Goal: Check status: Check status

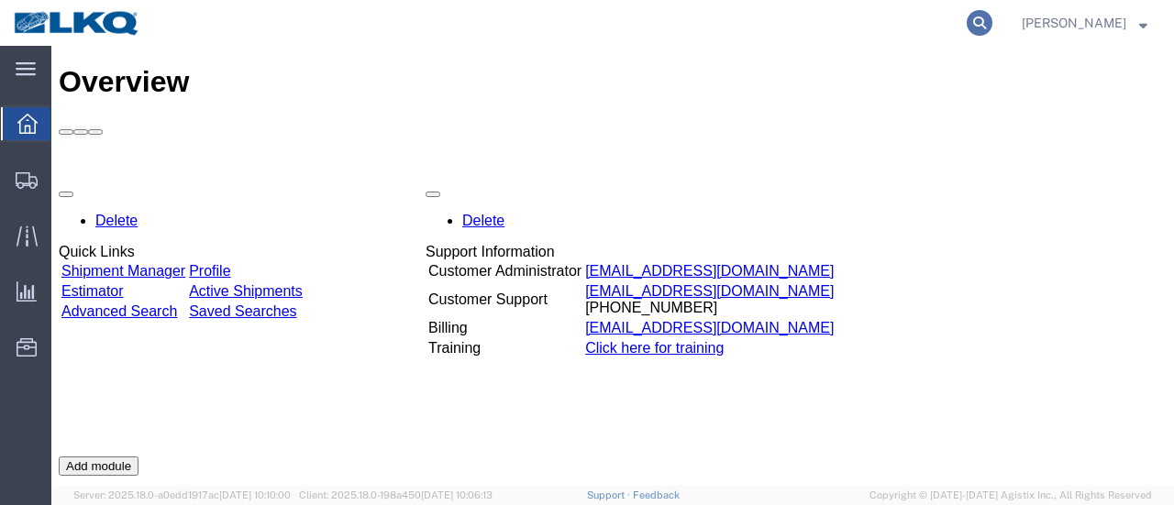
click at [992, 28] on icon at bounding box center [980, 23] width 26 height 26
paste input "56714295"
type input "56714295"
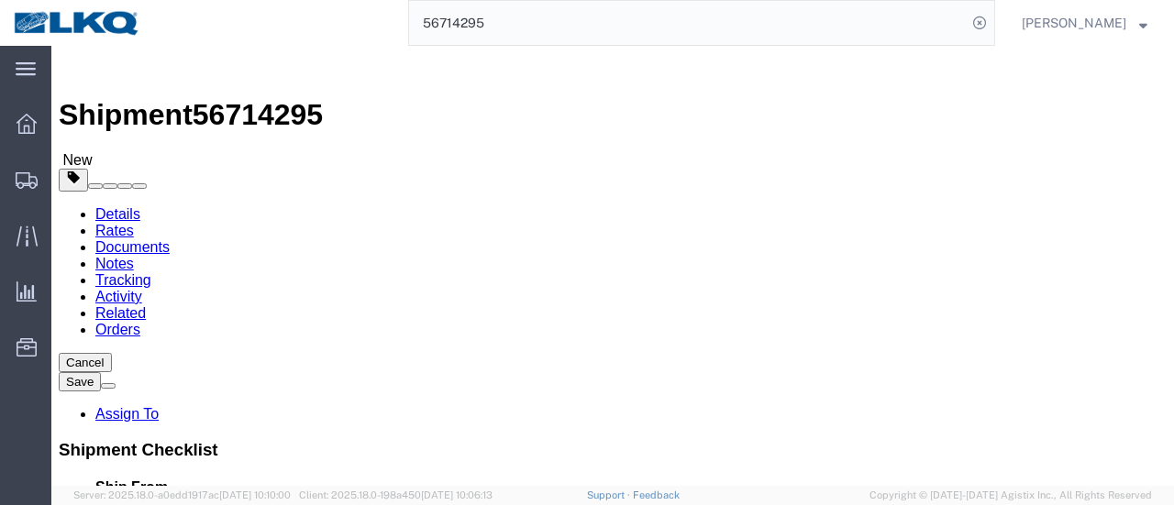
select select
select select "28716"
click at [0, 0] on span "Location Appointment" at bounding box center [0, 0] width 0 height 0
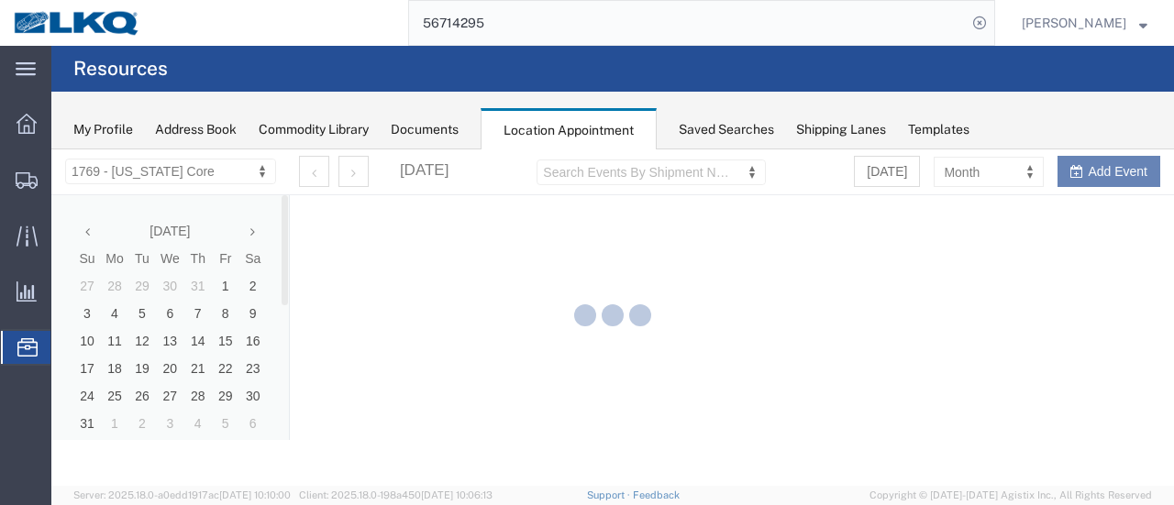
select select "28716"
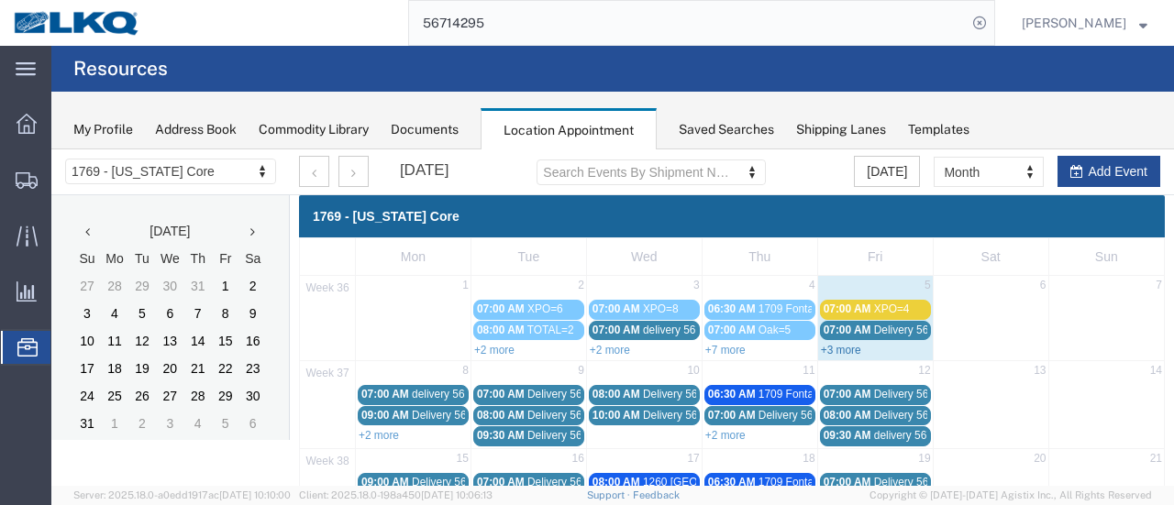
click at [827, 348] on link "+3 more" at bounding box center [841, 350] width 40 height 13
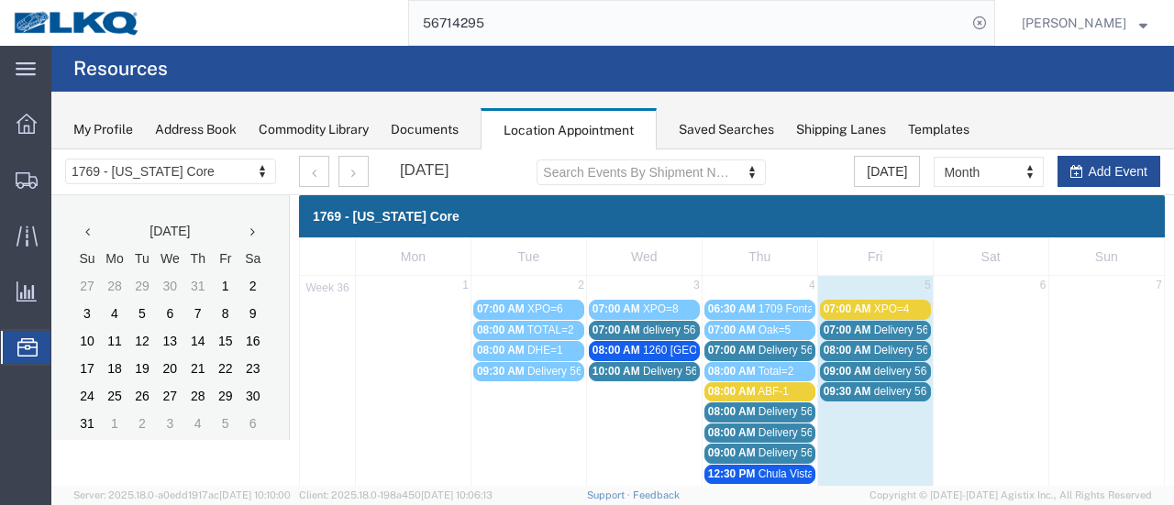
click at [874, 388] on span "delivery 56701693" at bounding box center [918, 391] width 89 height 13
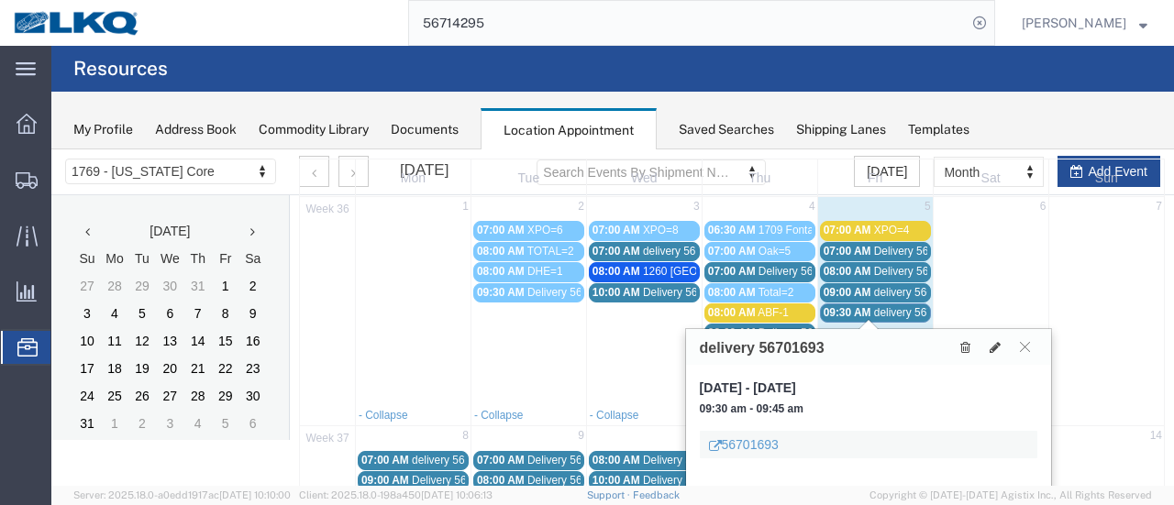
scroll to position [183, 0]
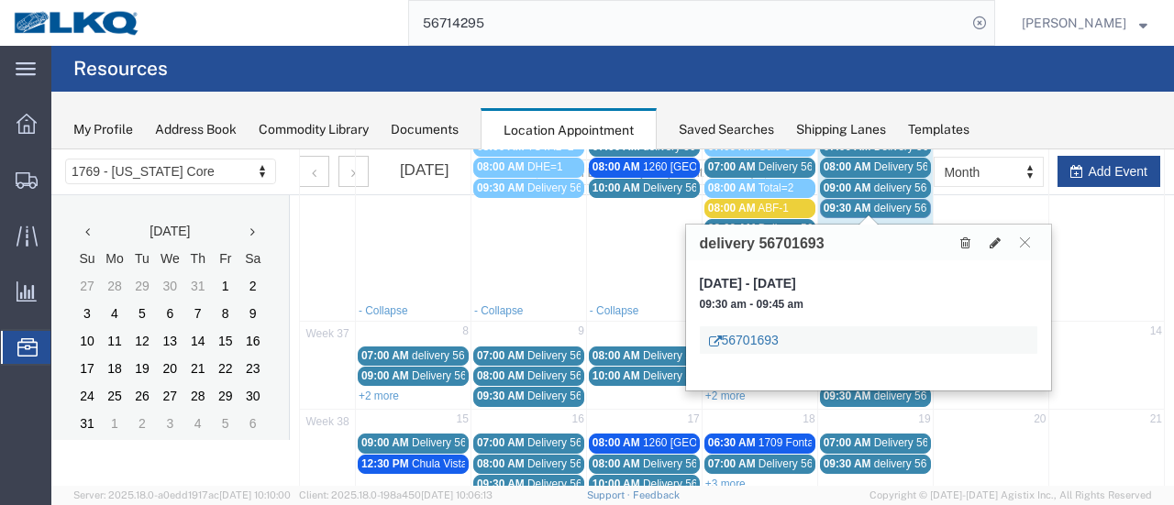
click at [744, 342] on link "56701693" at bounding box center [744, 340] width 70 height 18
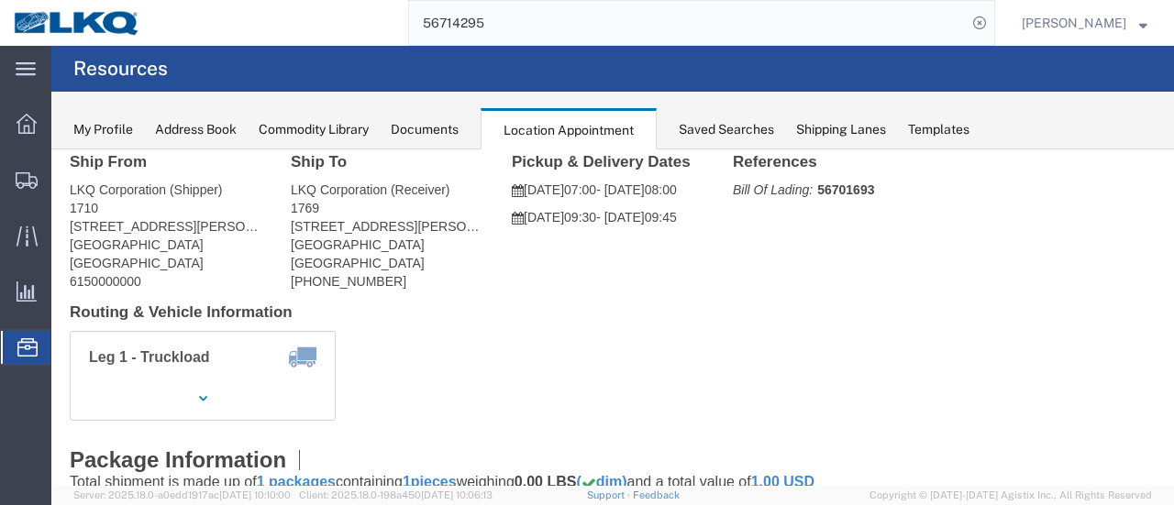
scroll to position [0, 0]
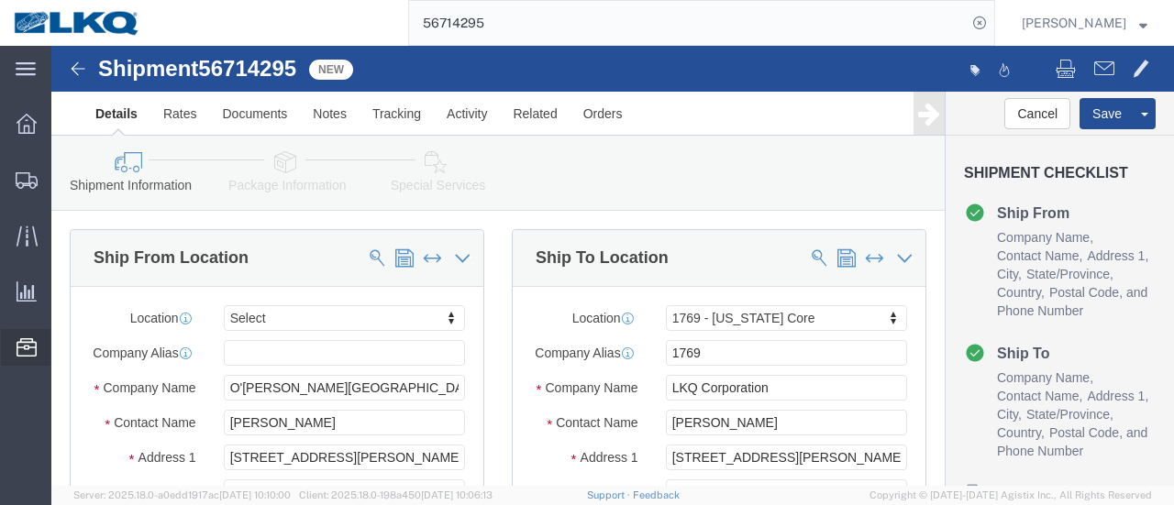
select select
select select "28716"
click at [0, 0] on span "Location Appointment" at bounding box center [0, 0] width 0 height 0
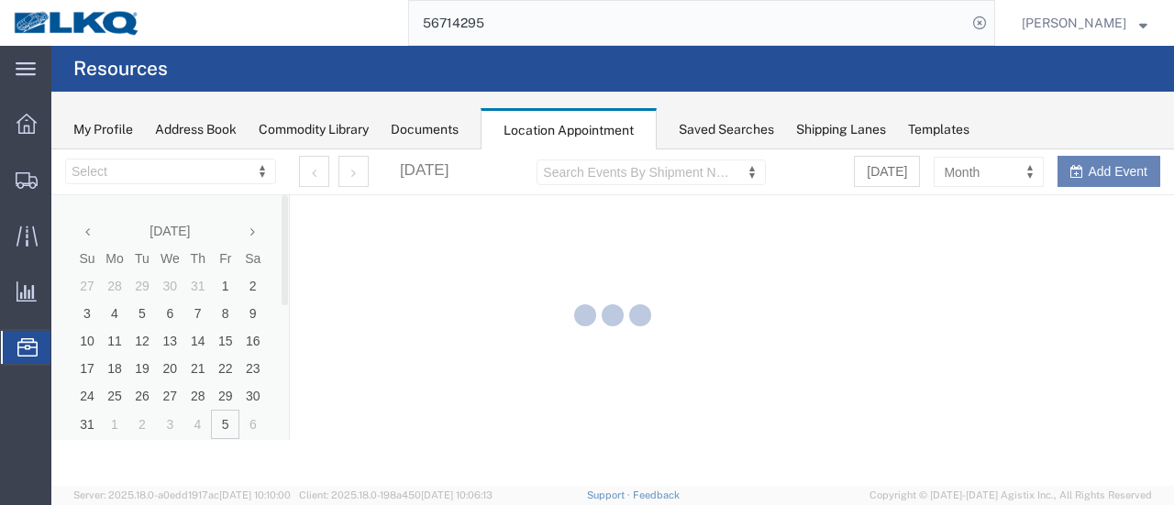
select select "28716"
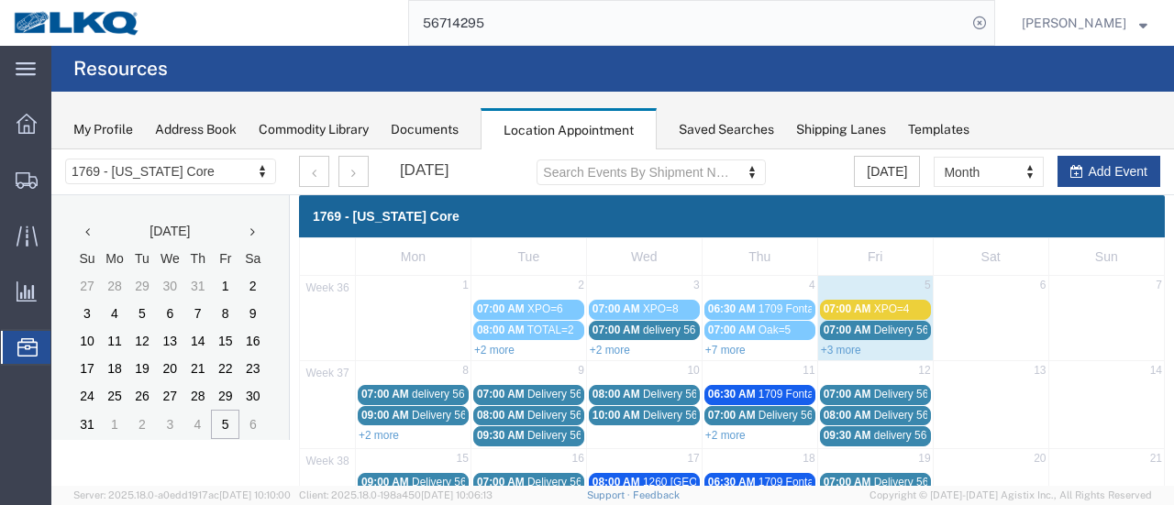
click at [874, 332] on span "Delivery 56356320" at bounding box center [919, 330] width 91 height 13
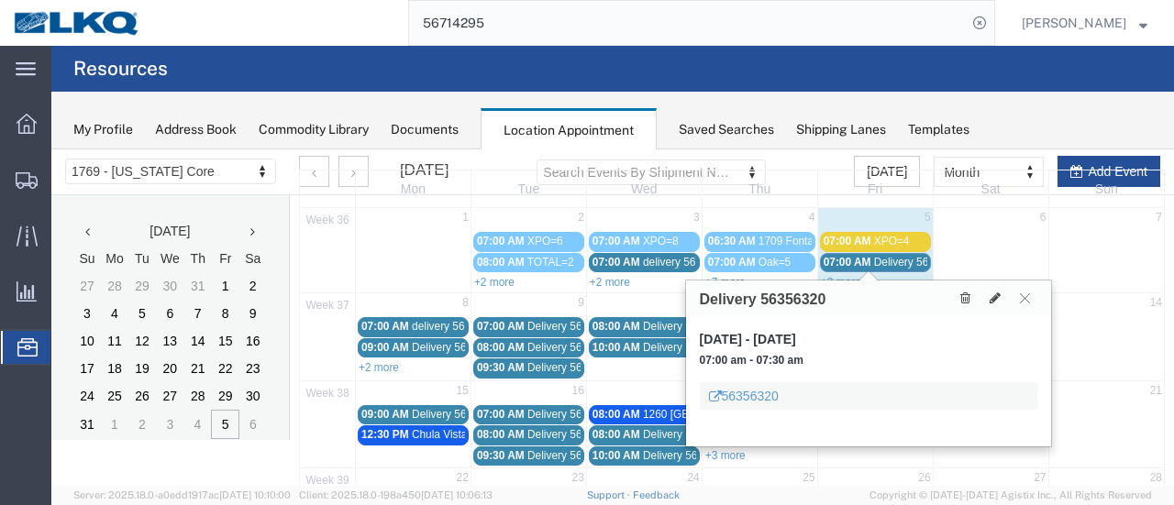
scroll to position [92, 0]
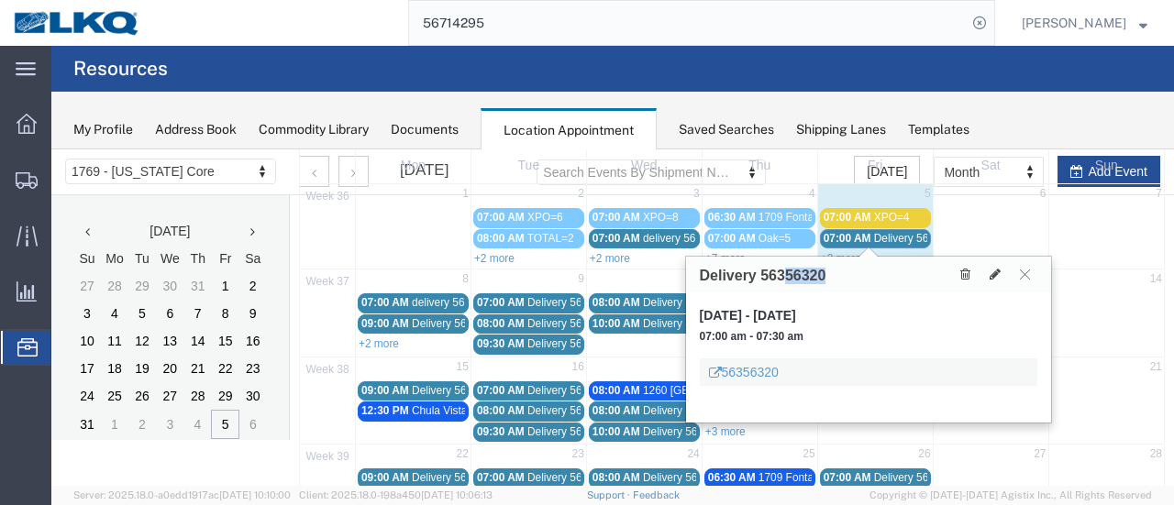
drag, startPoint x: 831, startPoint y: 286, endPoint x: 786, endPoint y: 282, distance: 45.1
click at [786, 282] on div "Delivery 56356320" at bounding box center [868, 275] width 365 height 36
copy h3 "56356320"
click at [773, 375] on link "56356320" at bounding box center [744, 372] width 70 height 18
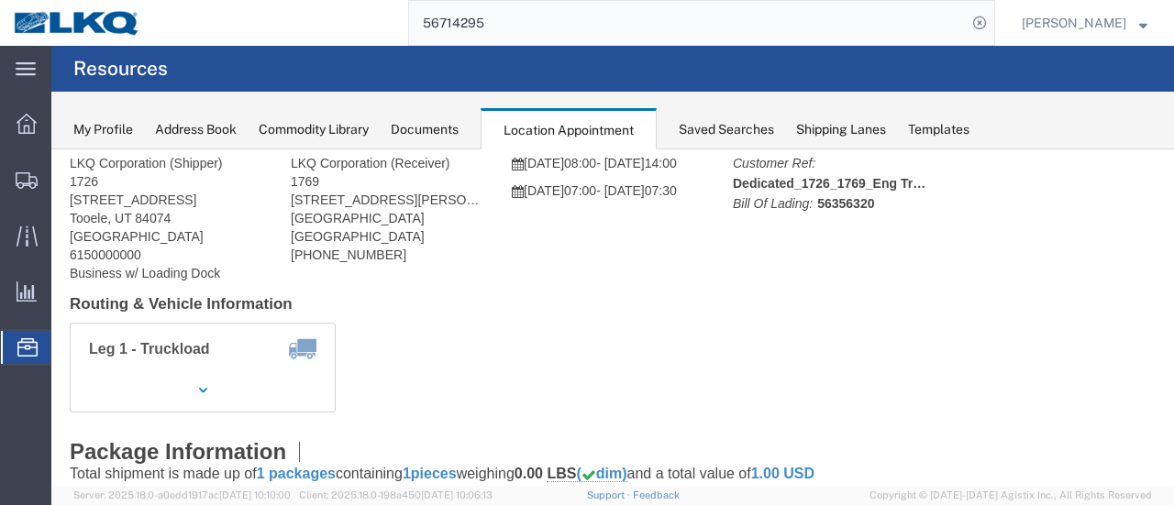
click at [0, 0] on span "Location Appointment" at bounding box center [0, 0] width 0 height 0
drag, startPoint x: 416, startPoint y: 122, endPoint x: 407, endPoint y: 125, distance: 9.6
click at [416, 124] on div "Documents" at bounding box center [425, 129] width 68 height 19
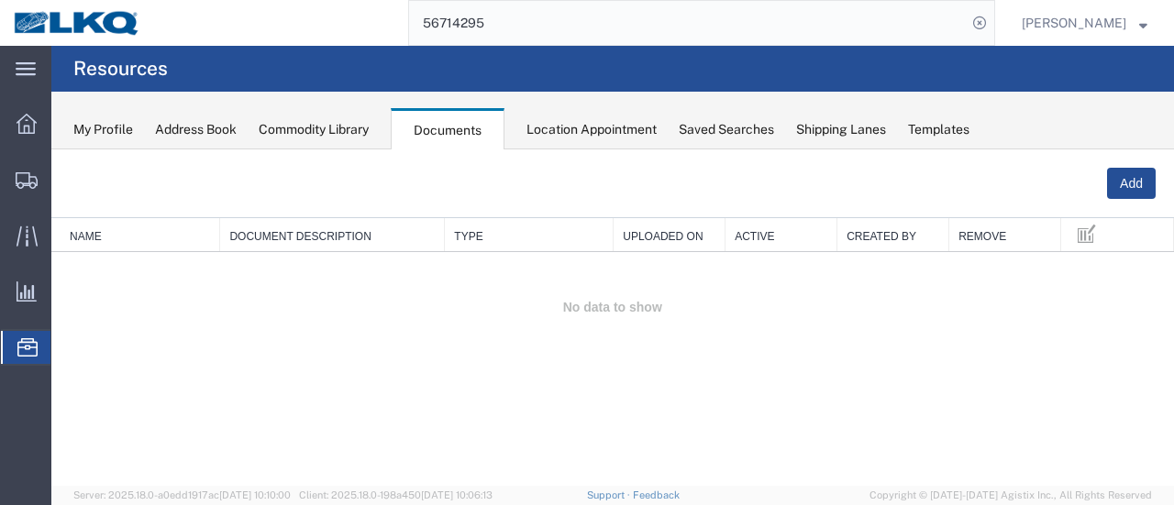
click at [561, 130] on div "Location Appointment" at bounding box center [591, 129] width 130 height 19
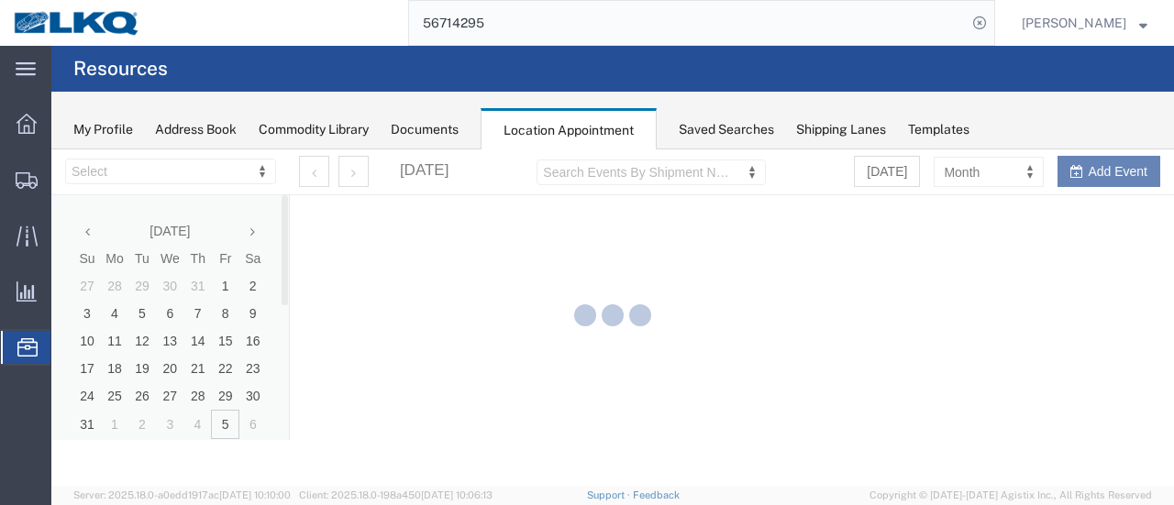
select select "28716"
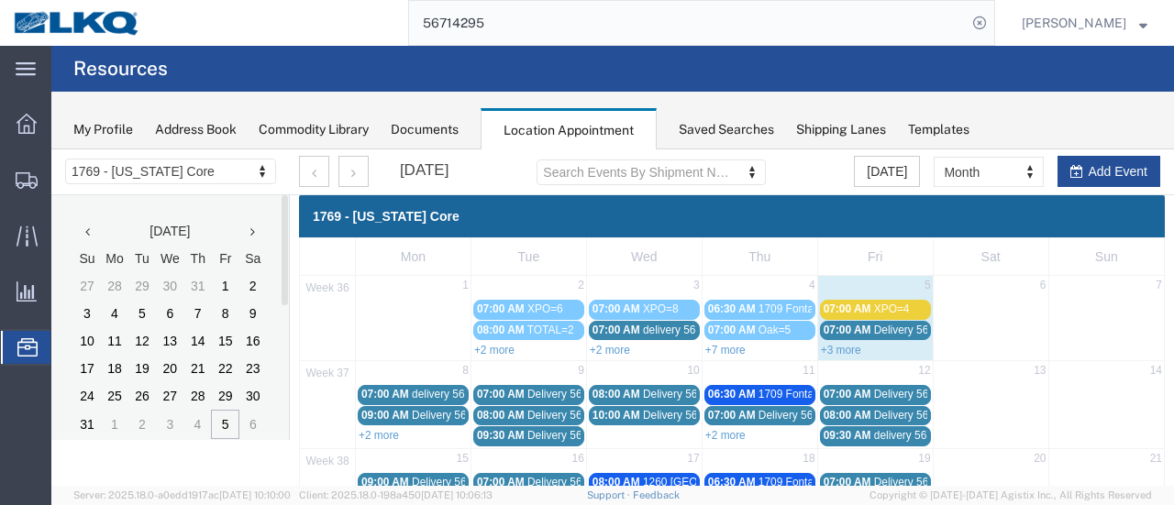
click at [842, 348] on link "+3 more" at bounding box center [841, 350] width 40 height 13
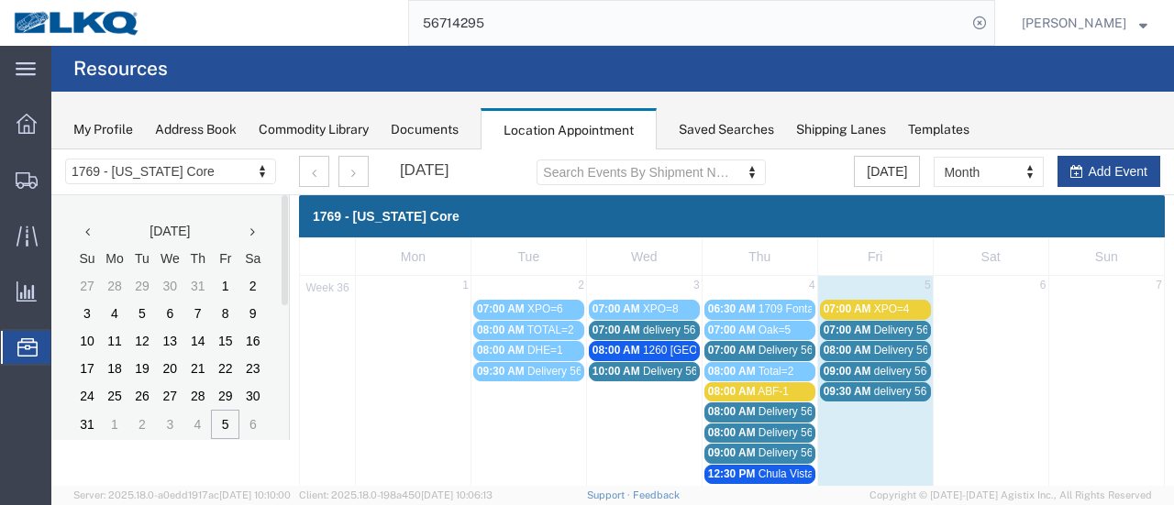
click at [847, 388] on span "09:30 AM" at bounding box center [847, 391] width 48 height 13
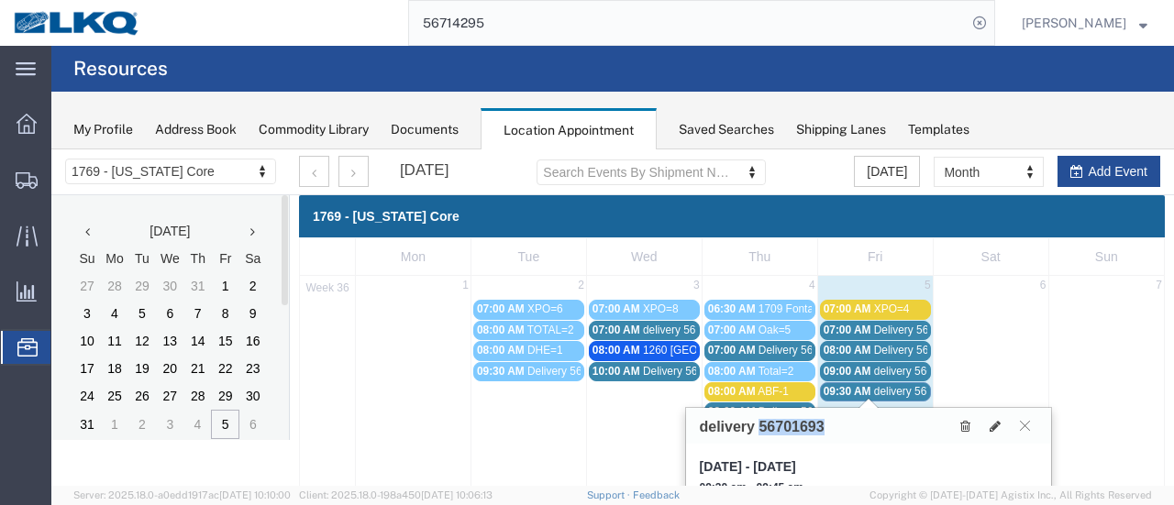
drag, startPoint x: 823, startPoint y: 429, endPoint x: 759, endPoint y: 432, distance: 64.3
click at [759, 432] on h3 "delivery 56701693" at bounding box center [762, 427] width 125 height 17
copy h3 "56701693"
click at [1001, 107] on div "My Profile Address Book Commodity Library Documents Location Appointment Saved …" at bounding box center [612, 121] width 1122 height 58
drag, startPoint x: 1027, startPoint y: 423, endPoint x: 1018, endPoint y: 428, distance: 10.7
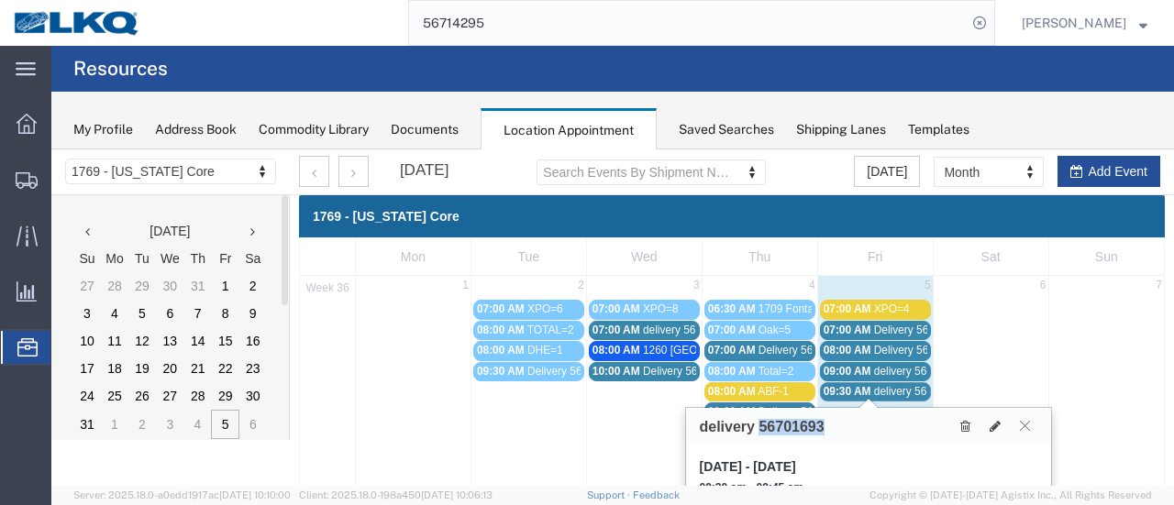
click at [1028, 423] on icon at bounding box center [1025, 425] width 10 height 11
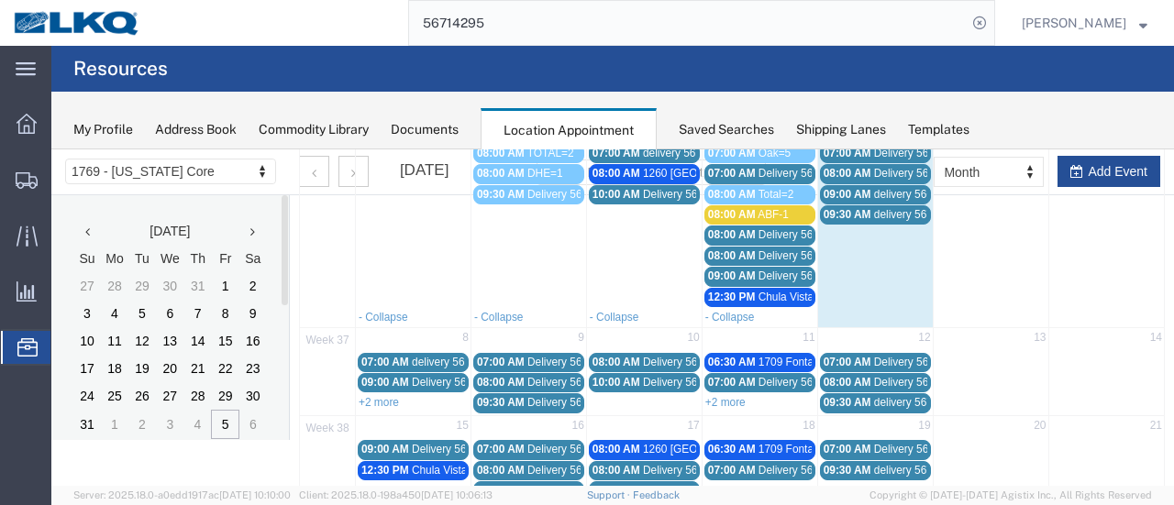
scroll to position [183, 0]
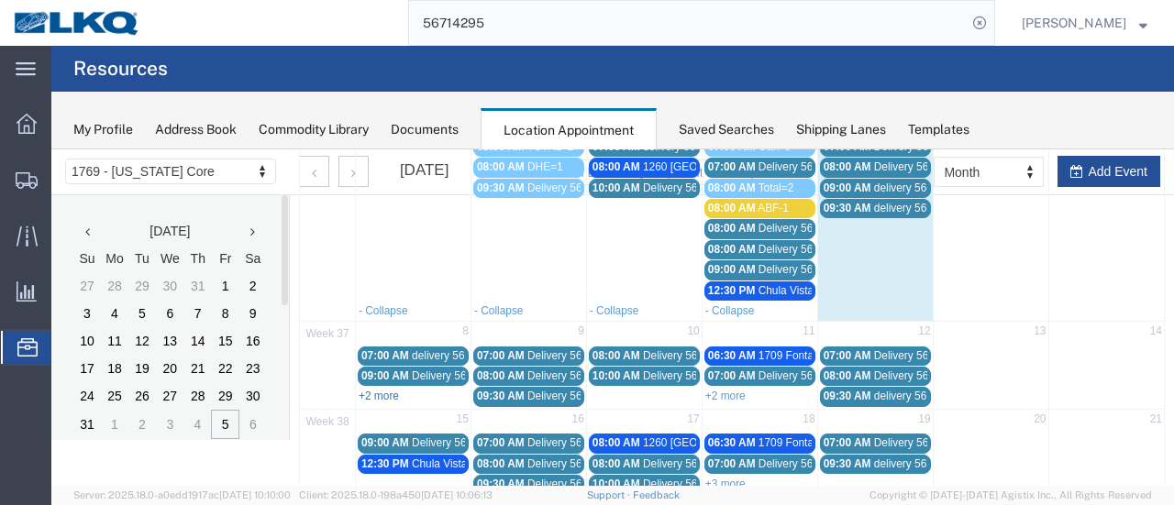
click at [378, 390] on link "+2 more" at bounding box center [379, 396] width 40 height 13
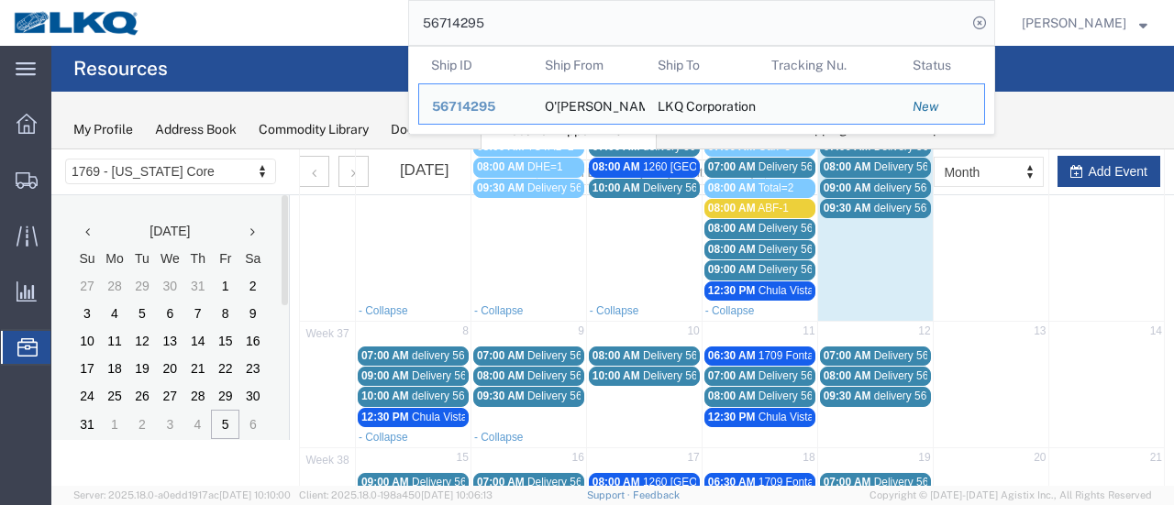
click at [582, 27] on input "56714295" at bounding box center [688, 23] width 558 height 44
click at [483, 107] on span "56714295" at bounding box center [463, 106] width 63 height 15
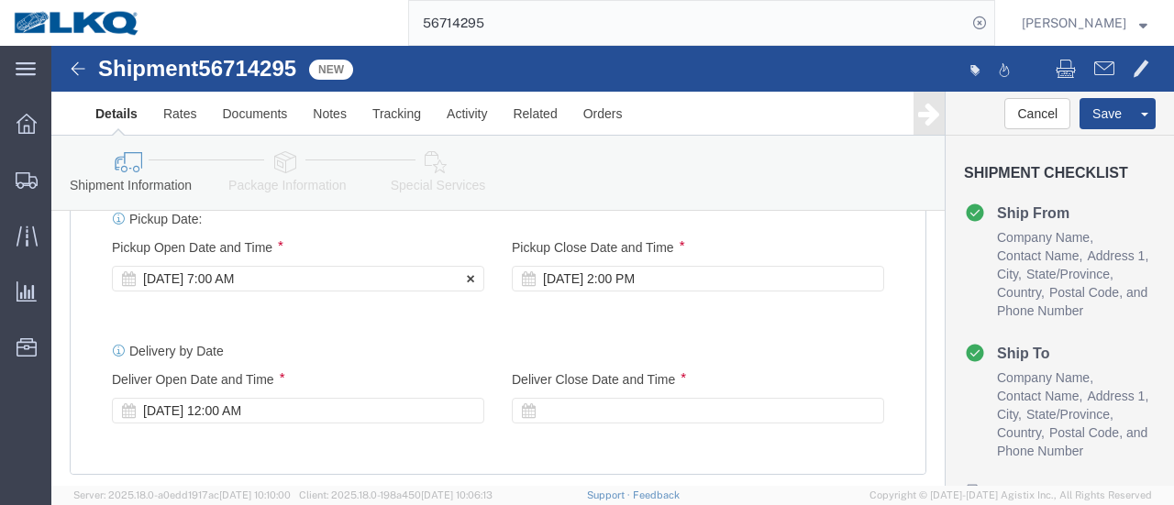
select select
select select "28716"
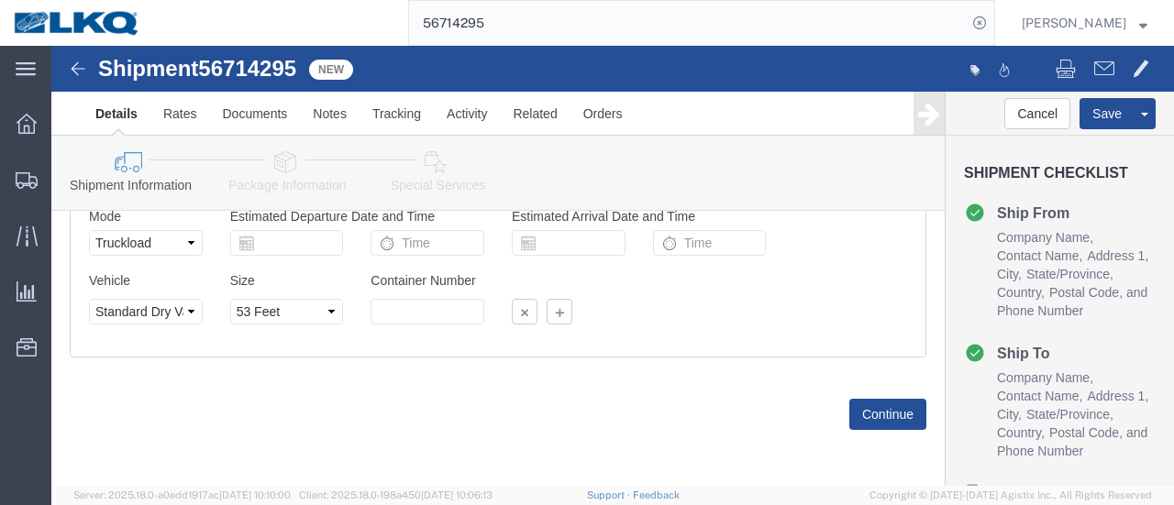
scroll to position [1293, 0]
click button "Continue"
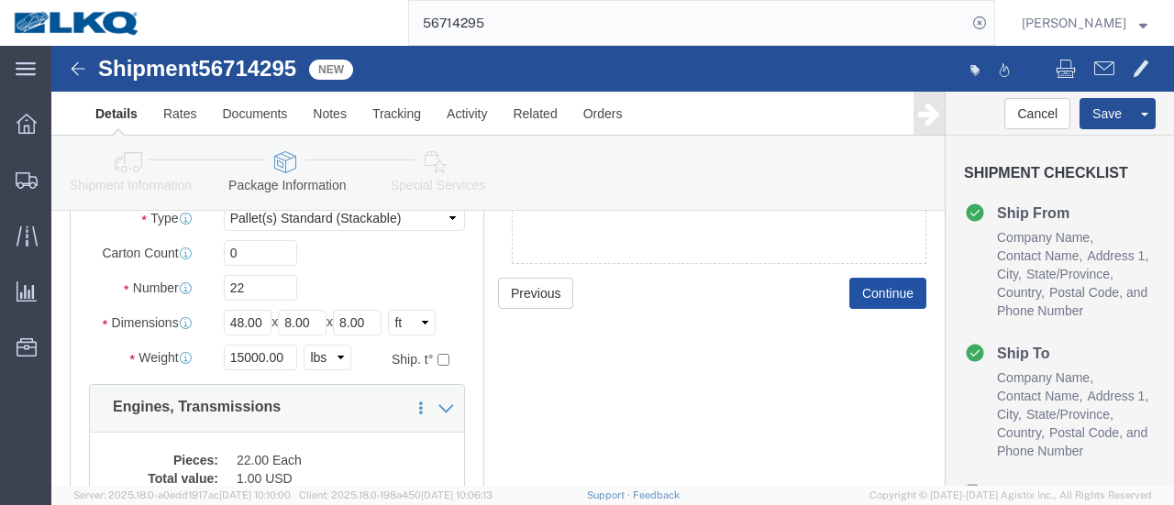
scroll to position [183, 0]
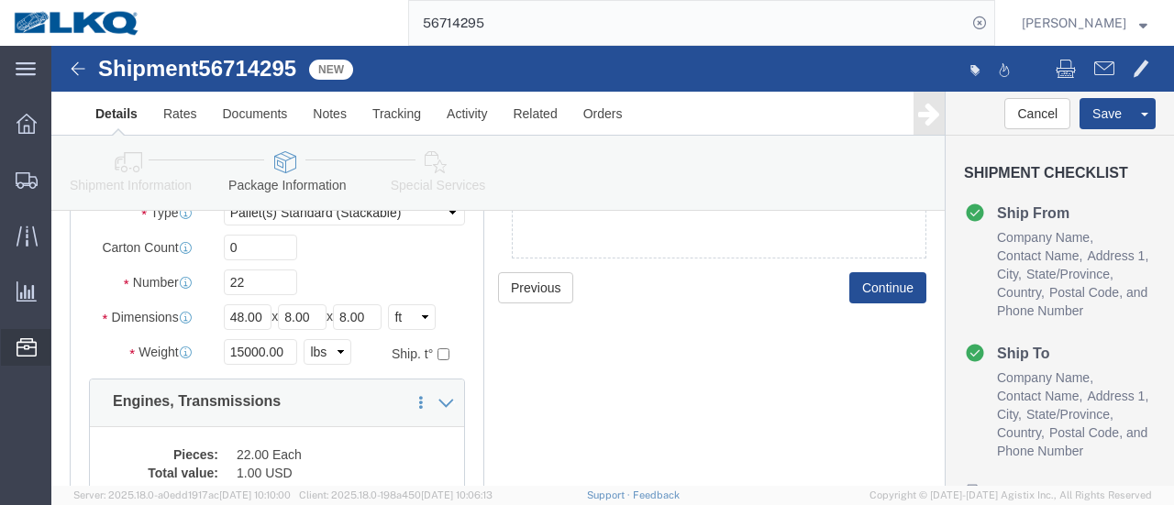
click at [0, 0] on span "Location Appointment" at bounding box center [0, 0] width 0 height 0
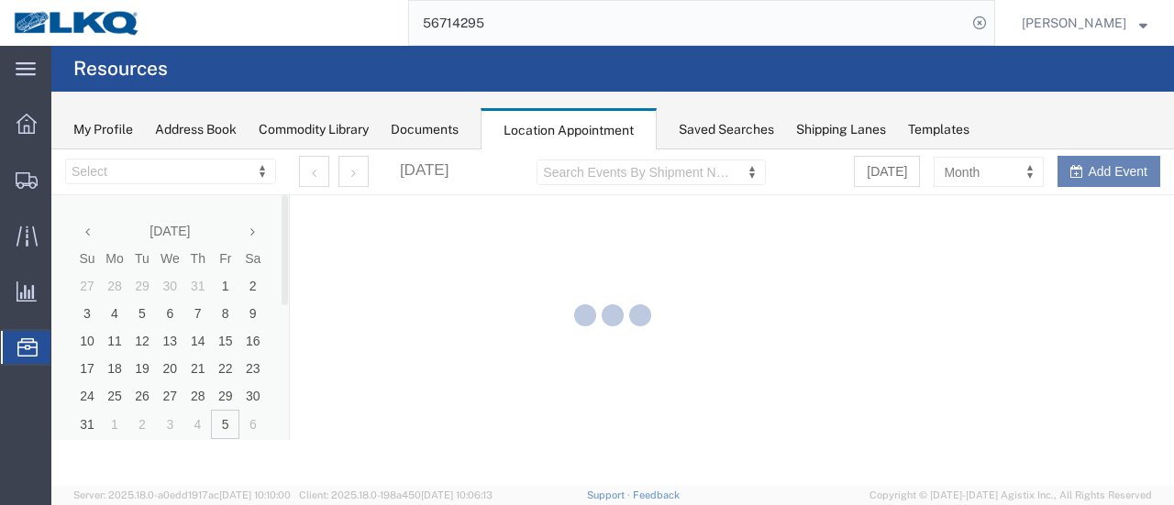
select select "28716"
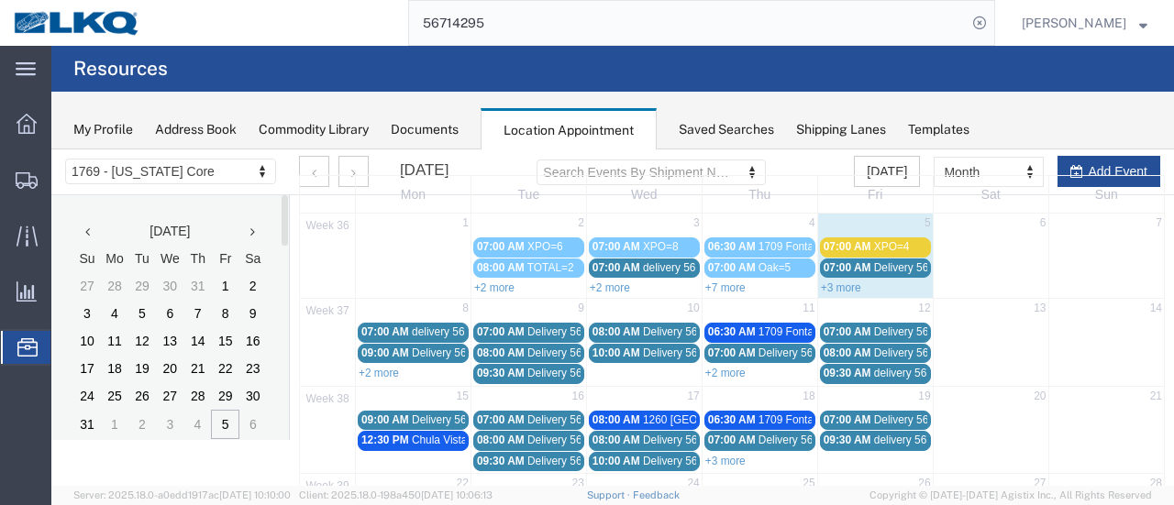
scroll to position [92, 0]
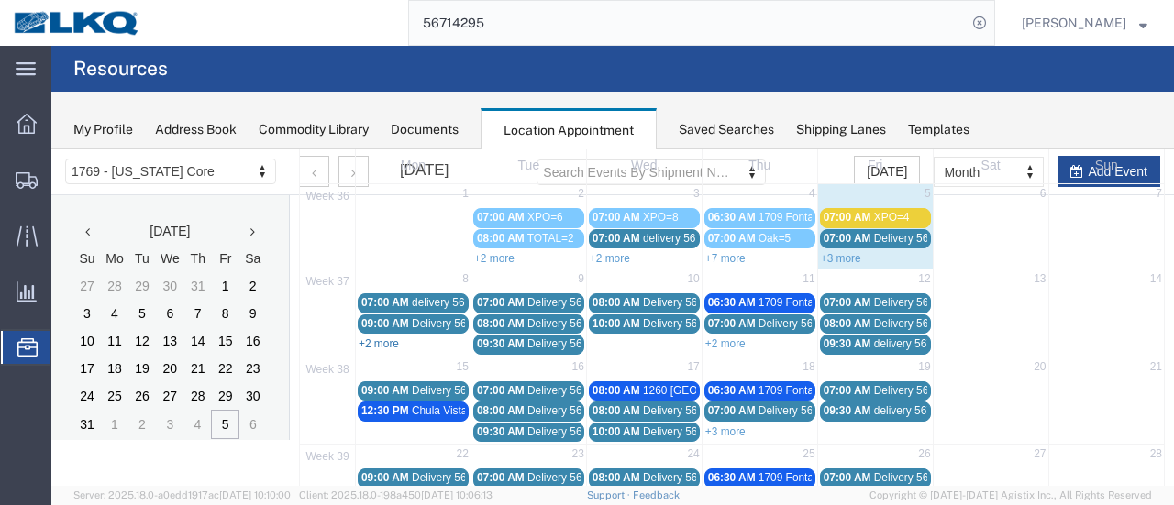
click at [382, 339] on link "+2 more" at bounding box center [379, 343] width 40 height 13
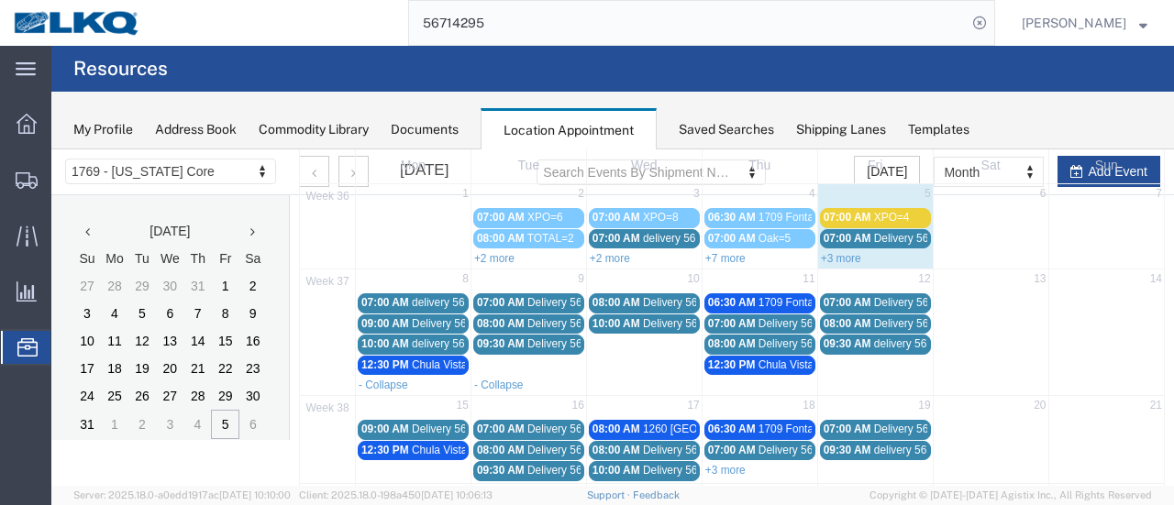
click at [426, 320] on span "Delivery 56370107" at bounding box center [457, 323] width 91 height 13
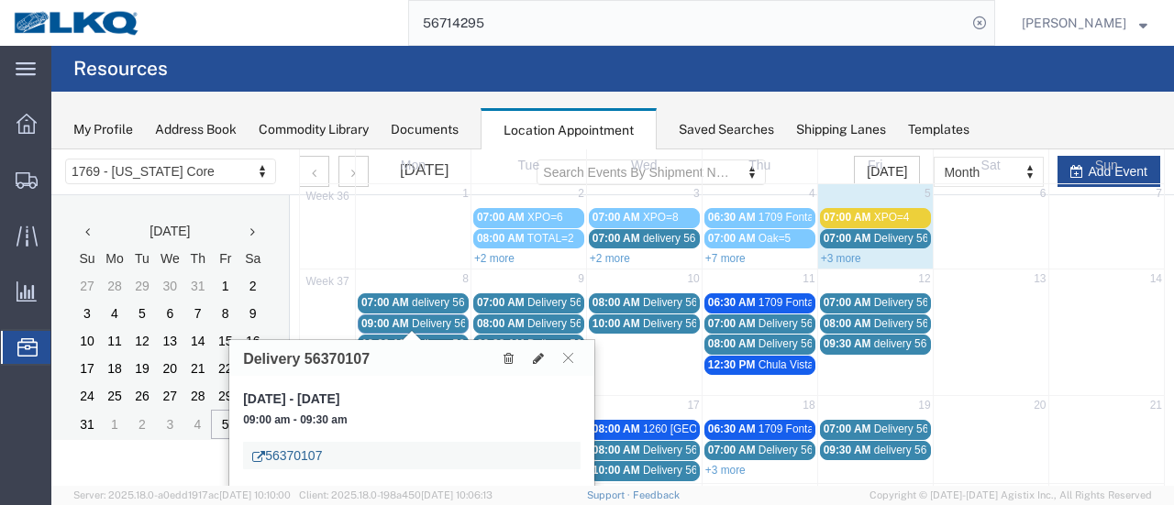
click at [278, 455] on link "56370107" at bounding box center [287, 456] width 70 height 18
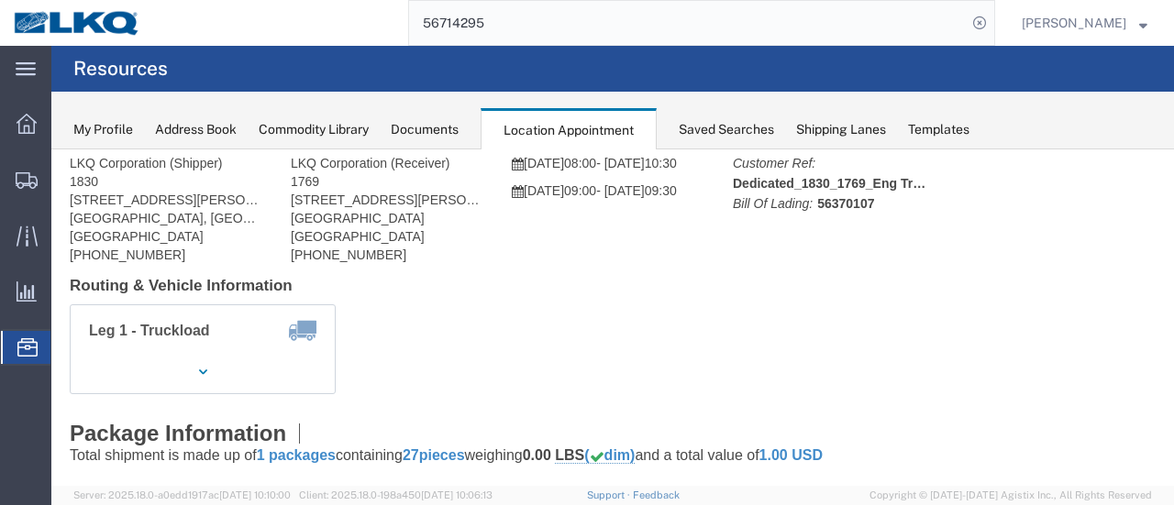
click at [0, 0] on span "Location Appointment" at bounding box center [0, 0] width 0 height 0
click at [446, 127] on div "Documents" at bounding box center [425, 129] width 68 height 19
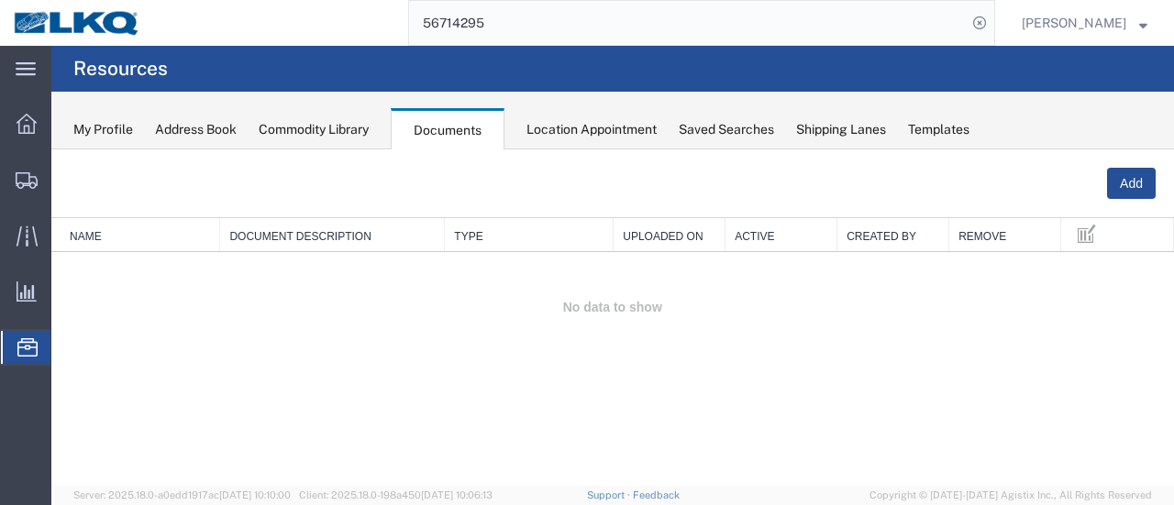
click at [599, 131] on div "Location Appointment" at bounding box center [591, 129] width 130 height 19
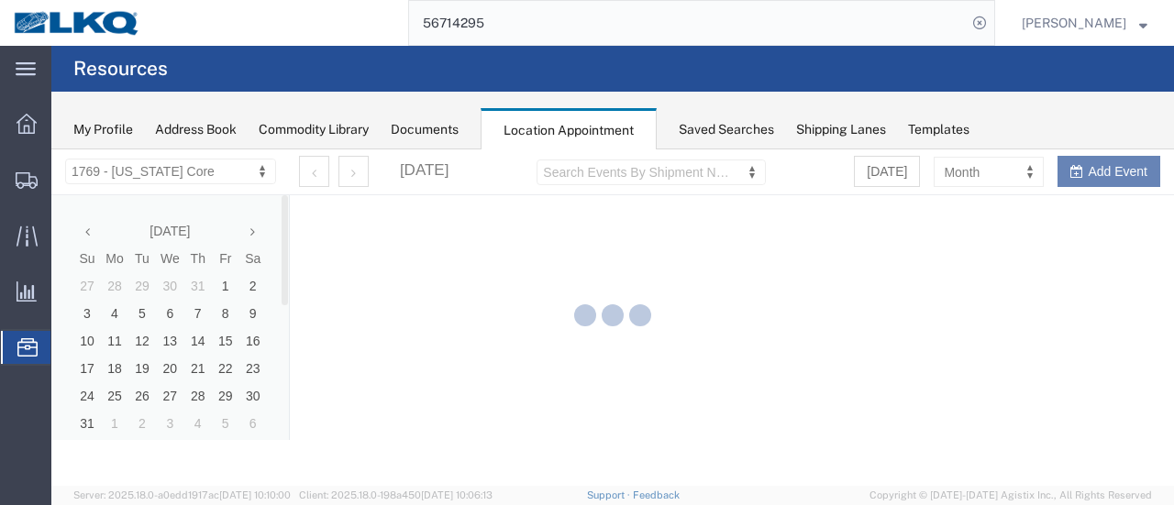
select select "28716"
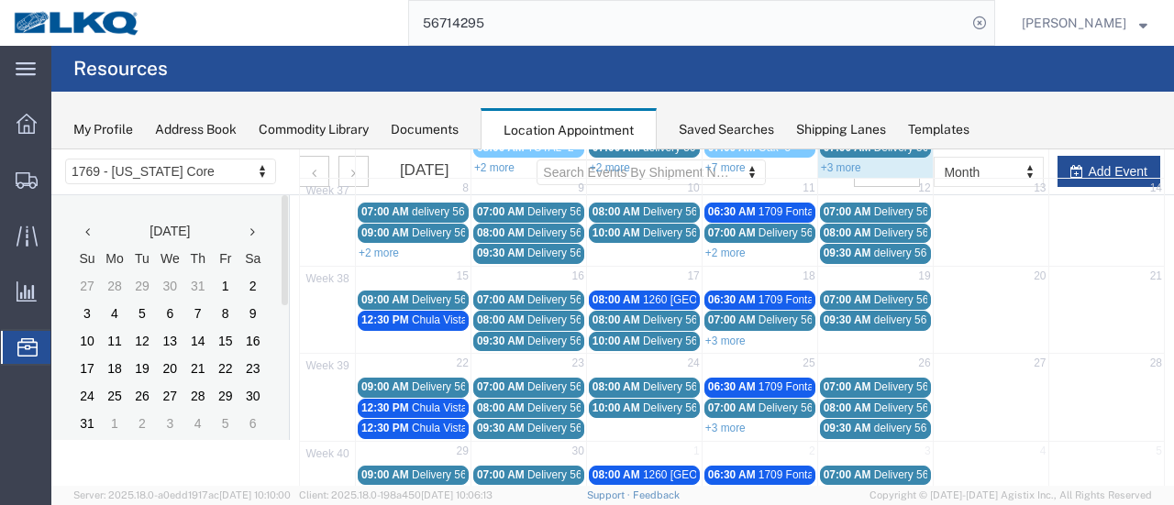
scroll to position [183, 0]
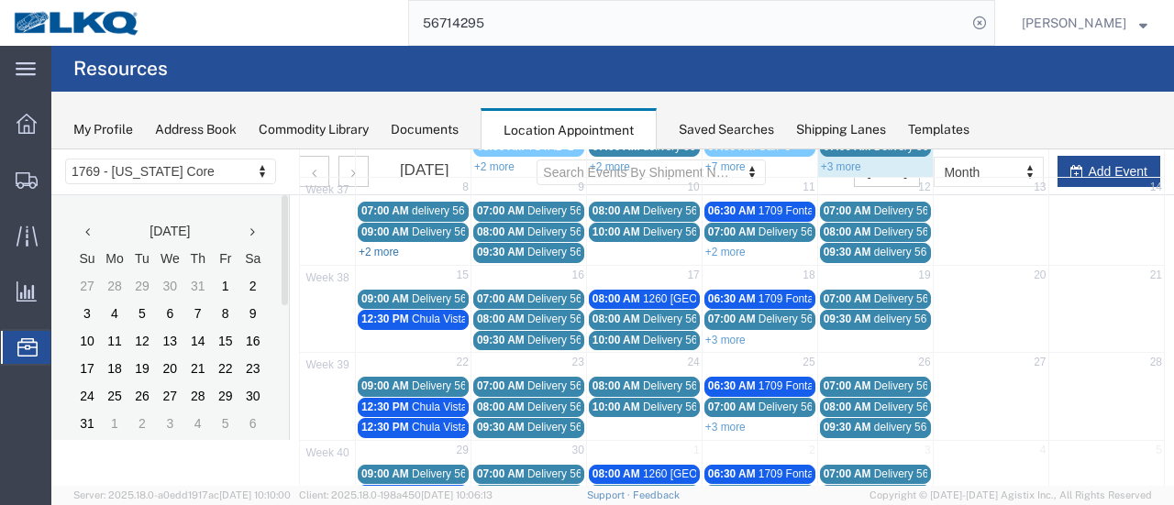
click at [385, 248] on link "+2 more" at bounding box center [379, 252] width 40 height 13
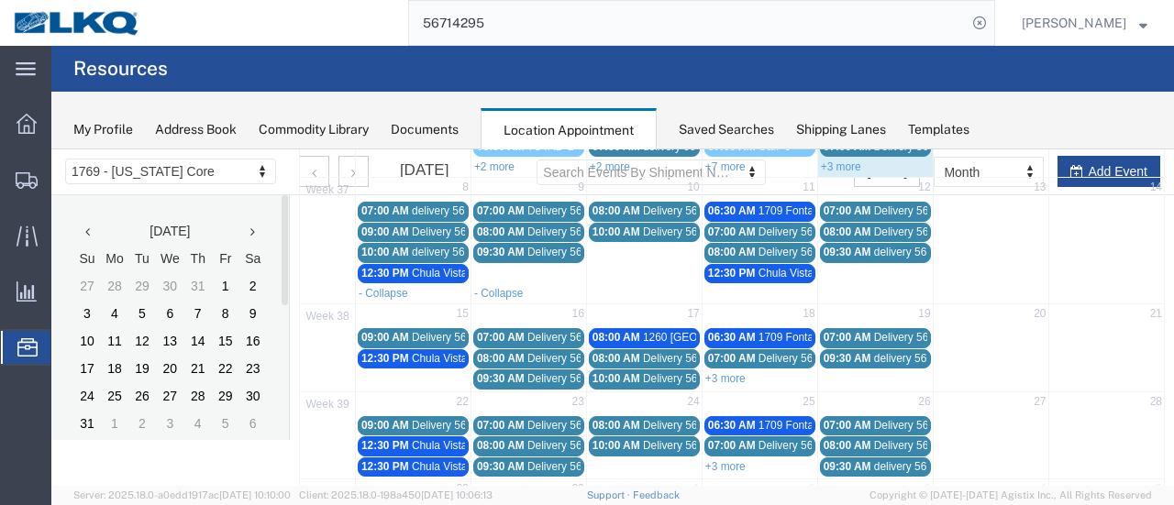
click at [413, 204] on span "delivery 56690853" at bounding box center [456, 210] width 89 height 13
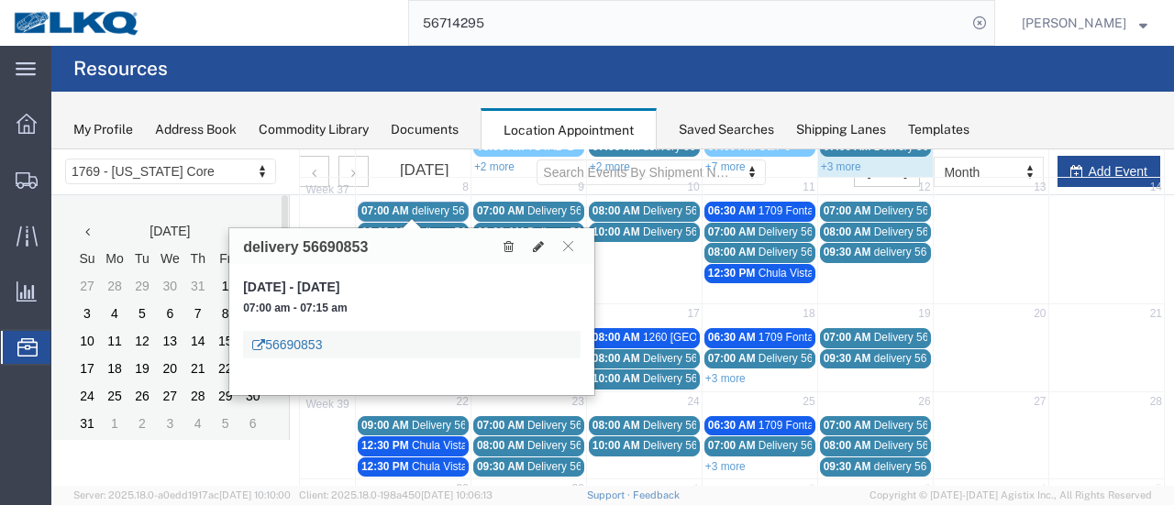
click at [295, 350] on link "56690853" at bounding box center [287, 345] width 70 height 18
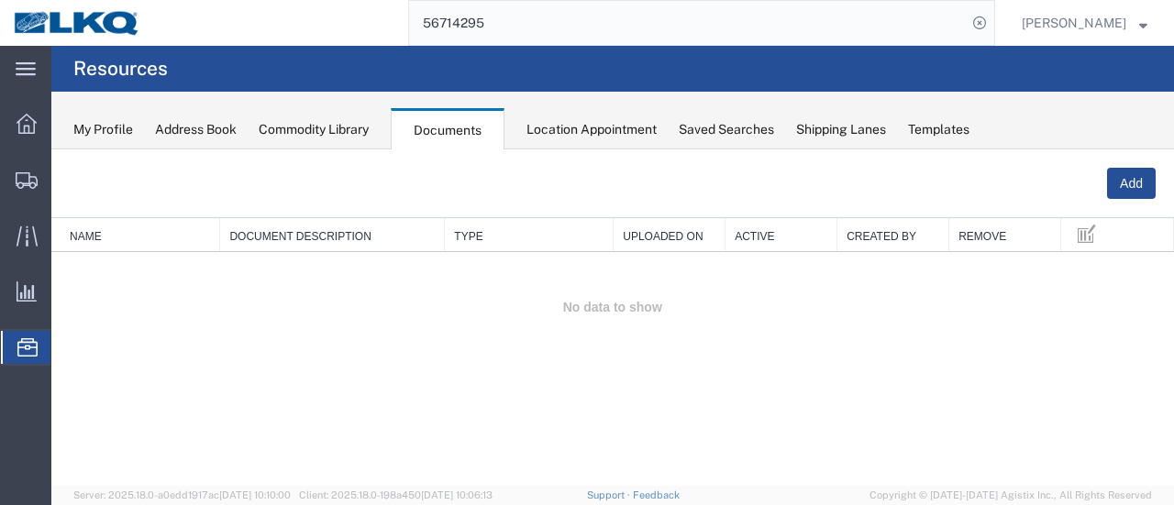
click at [591, 133] on div "Location Appointment" at bounding box center [591, 129] width 130 height 19
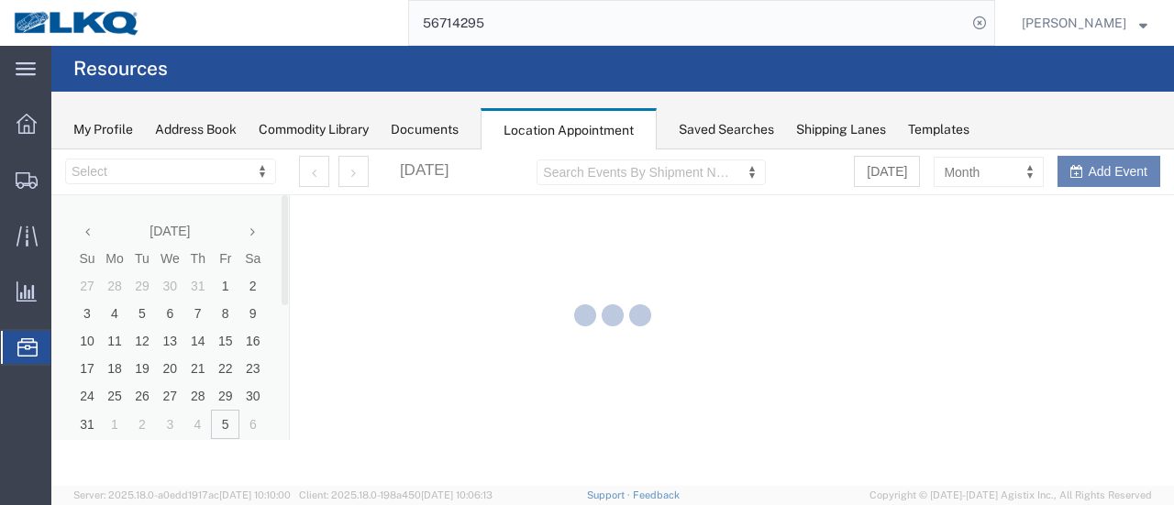
select select "28716"
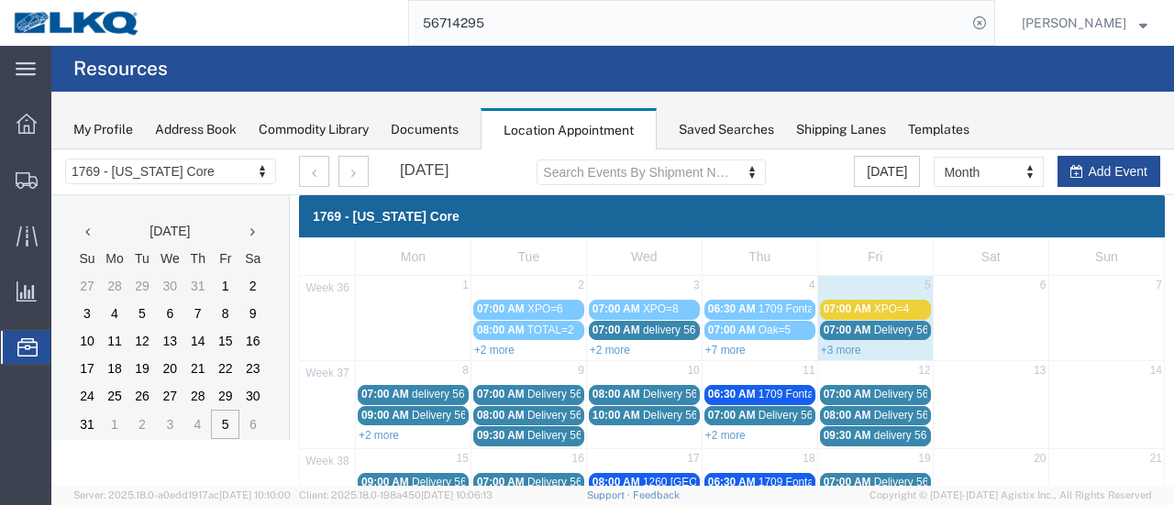
click at [376, 435] on link "+2 more" at bounding box center [379, 435] width 40 height 13
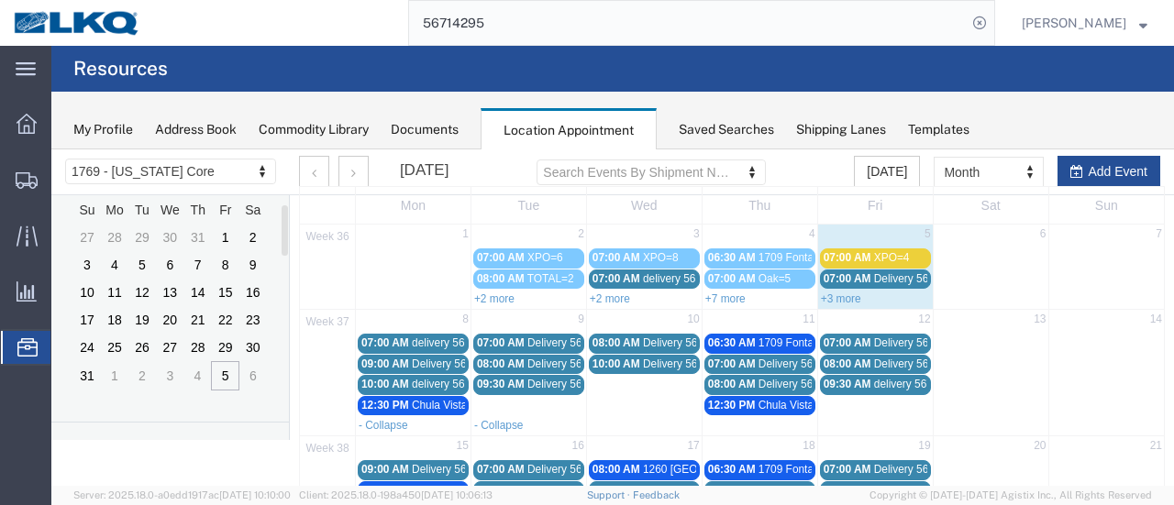
scroll to position [92, 0]
